Goal: Transaction & Acquisition: Book appointment/travel/reservation

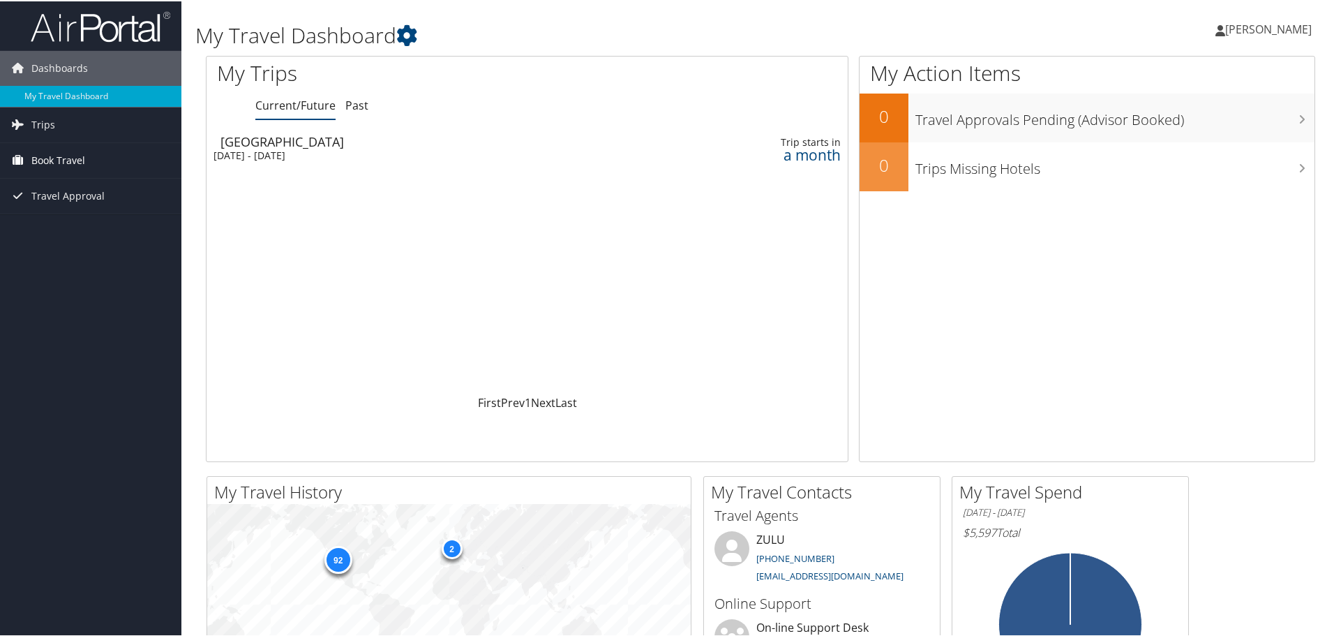
click at [40, 164] on span "Book Travel" at bounding box center [58, 159] width 54 height 35
click at [68, 228] on link "Book/Manage Online Trips" at bounding box center [90, 228] width 181 height 21
